Goal: Information Seeking & Learning: Learn about a topic

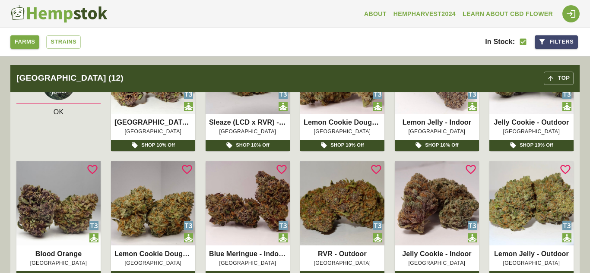
scroll to position [403, 0]
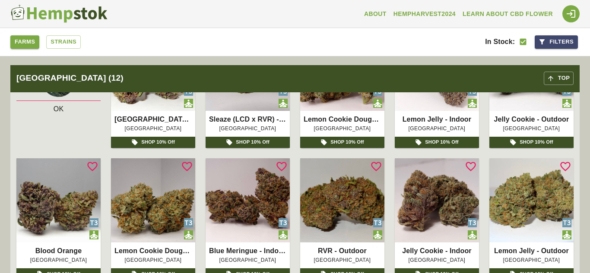
click at [548, 40] on button "Filters" at bounding box center [556, 41] width 43 height 13
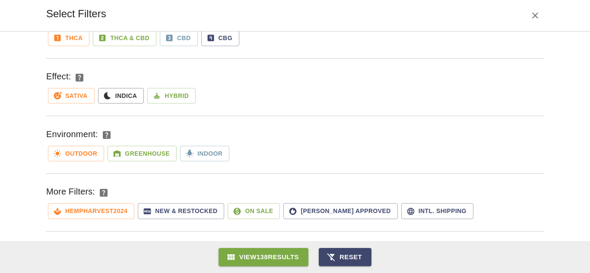
scroll to position [0, 0]
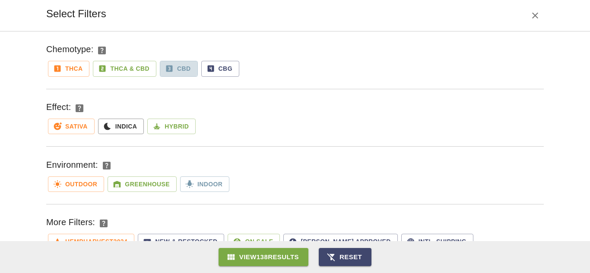
click at [170, 65] on button "CBD" at bounding box center [179, 69] width 38 height 16
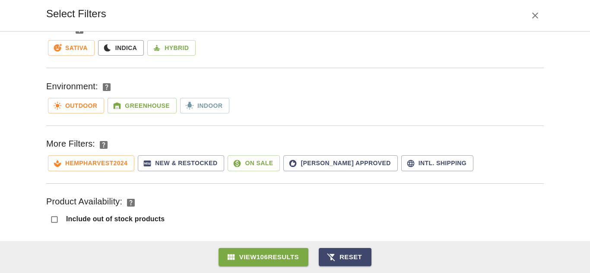
scroll to position [84, 0]
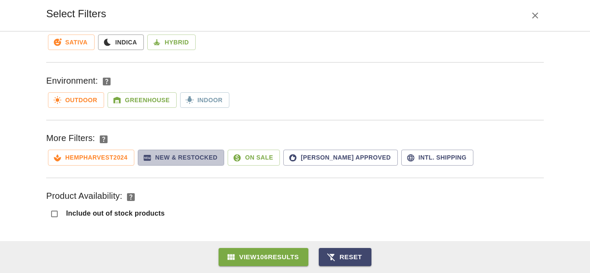
click at [184, 159] on button "New & Restocked" at bounding box center [181, 158] width 86 height 16
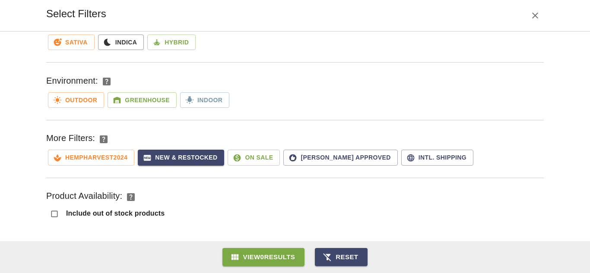
scroll to position [108, 0]
click at [101, 160] on button "HempHarvest2024" at bounding box center [91, 158] width 86 height 16
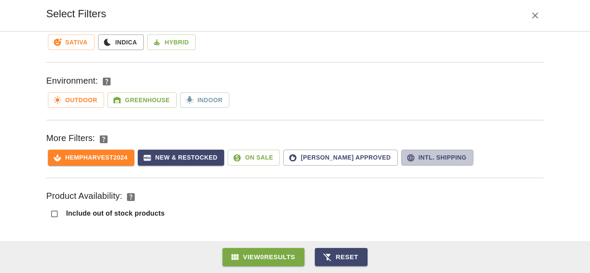
click at [401, 155] on button "Intl. Shipping" at bounding box center [437, 158] width 72 height 16
click at [326, 156] on button "Shabazz Approved" at bounding box center [340, 158] width 114 height 16
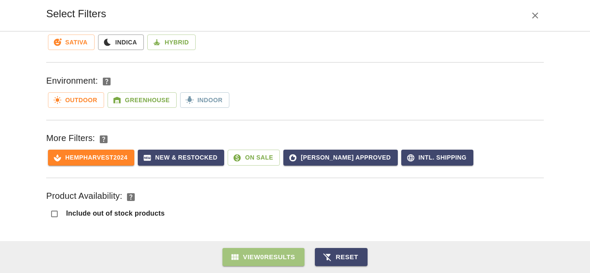
click at [265, 258] on button "View 0 Results" at bounding box center [263, 257] width 82 height 18
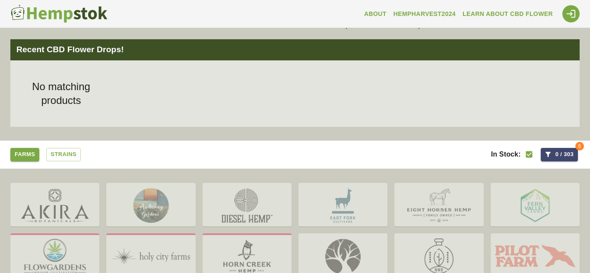
scroll to position [34, 0]
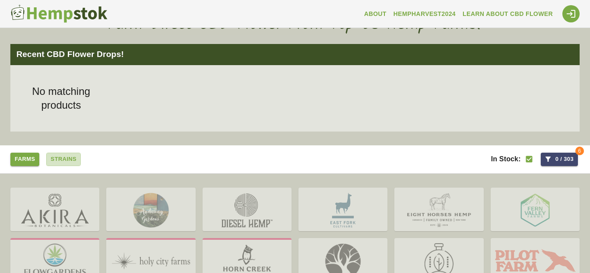
click at [63, 161] on link "Strains" at bounding box center [63, 159] width 35 height 13
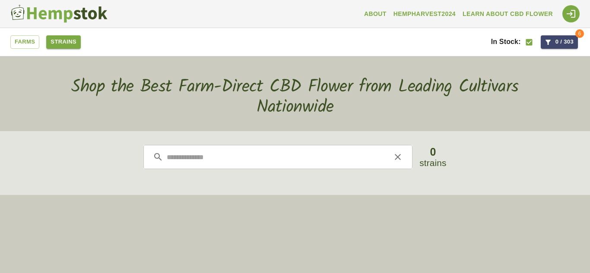
click at [30, 40] on link "Farms" at bounding box center [24, 41] width 29 height 13
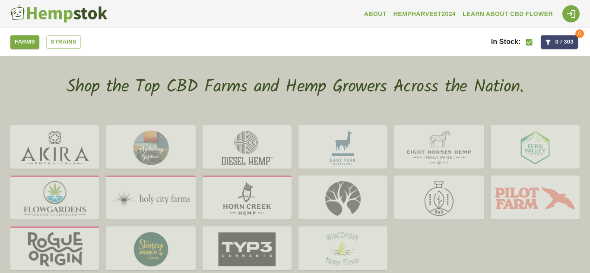
scroll to position [11, 0]
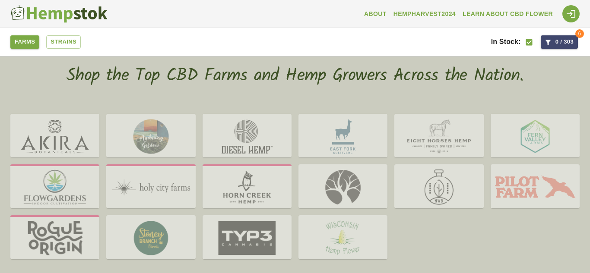
click at [187, 193] on img at bounding box center [150, 187] width 89 height 42
click at [278, 166] on img at bounding box center [247, 187] width 89 height 42
click at [285, 131] on img at bounding box center [247, 137] width 89 height 42
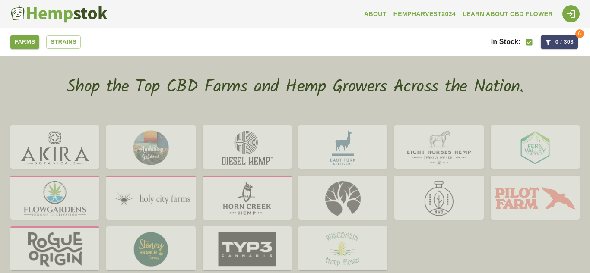
click at [63, 16] on img at bounding box center [58, 13] width 97 height 19
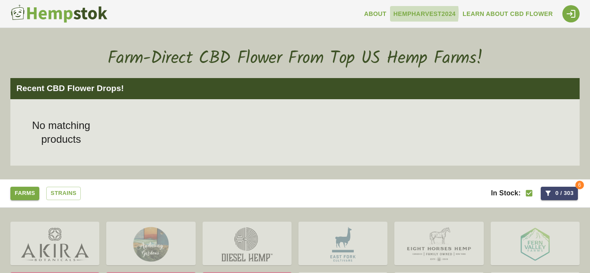
click at [415, 13] on link "HempHarvest2024" at bounding box center [424, 14] width 69 height 16
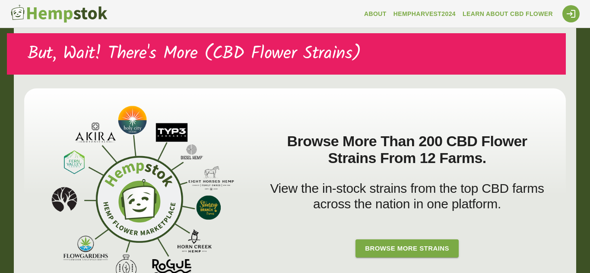
scroll to position [3652, 0]
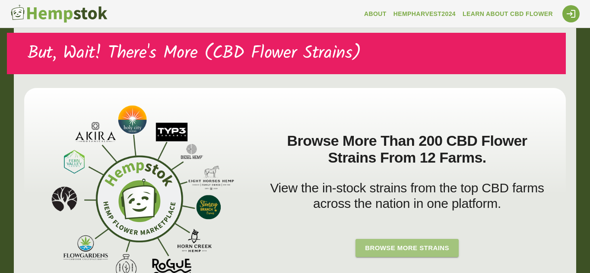
click at [432, 239] on link "Browse More Strains" at bounding box center [406, 248] width 103 height 18
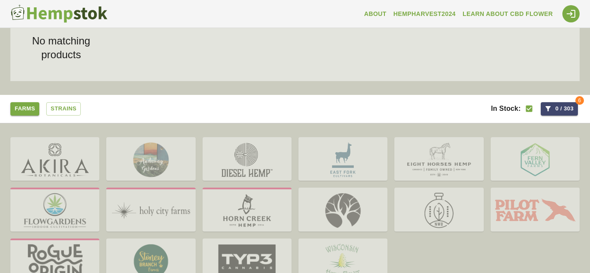
scroll to position [108, 0]
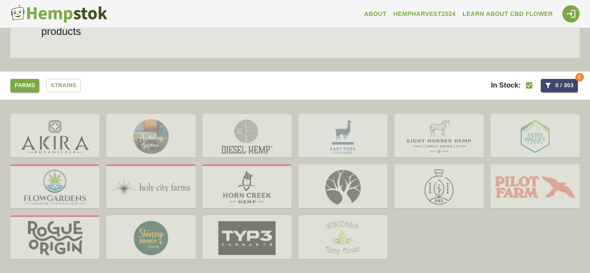
click at [434, 139] on img at bounding box center [438, 137] width 89 height 42
click at [443, 180] on img at bounding box center [438, 187] width 89 height 42
click at [22, 85] on link "Farms" at bounding box center [24, 85] width 29 height 13
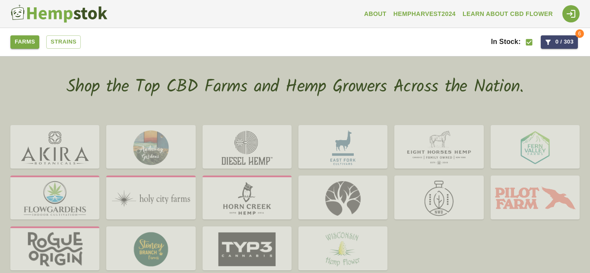
scroll to position [2, 0]
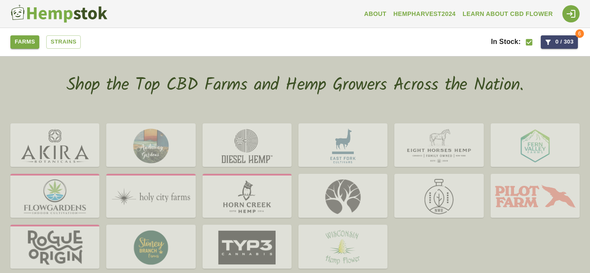
click at [437, 204] on img at bounding box center [438, 197] width 89 height 42
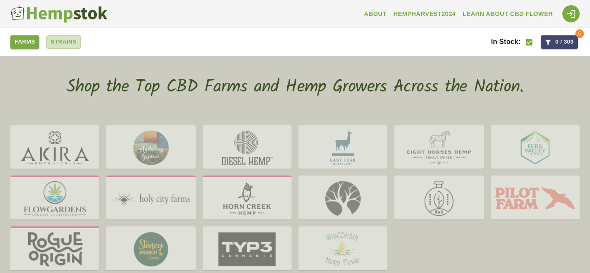
click at [73, 42] on link "Strains" at bounding box center [63, 41] width 35 height 13
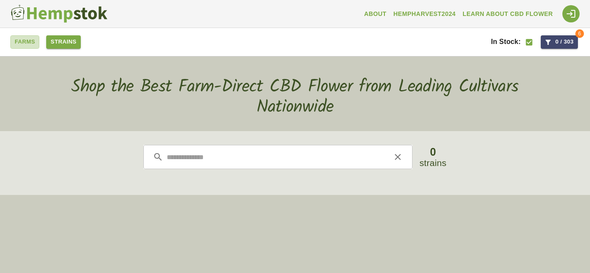
click at [26, 41] on link "Farms" at bounding box center [24, 41] width 29 height 13
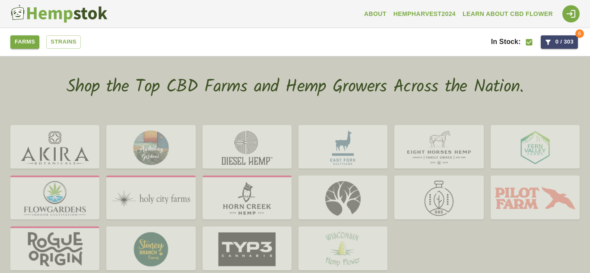
click at [389, 13] on link "About" at bounding box center [375, 14] width 29 height 16
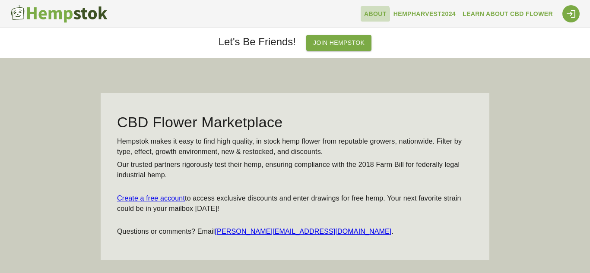
click at [381, 16] on link "About" at bounding box center [375, 14] width 29 height 16
click at [436, 15] on link "HempHarvest2024" at bounding box center [424, 14] width 69 height 16
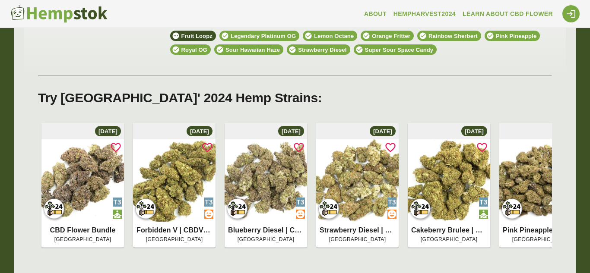
scroll to position [1283, 0]
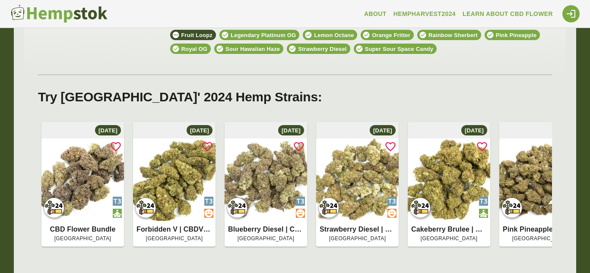
click at [169, 196] on img at bounding box center [174, 180] width 82 height 82
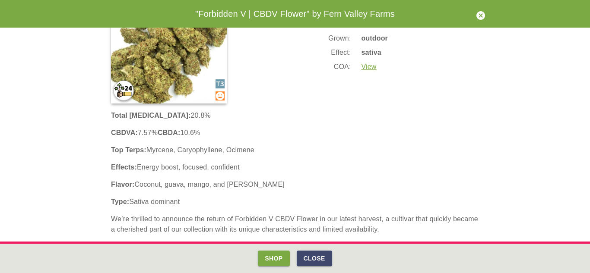
scroll to position [40, 0]
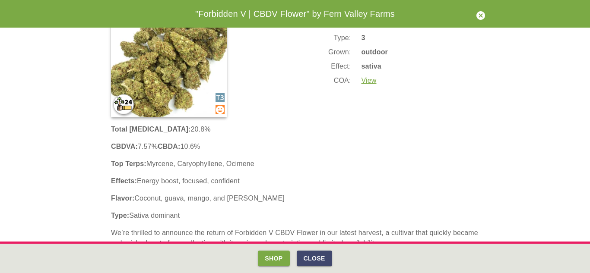
click at [372, 79] on link "View" at bounding box center [368, 80] width 15 height 7
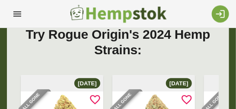
scroll to position [5046, 0]
